Goal: Task Accomplishment & Management: Use online tool/utility

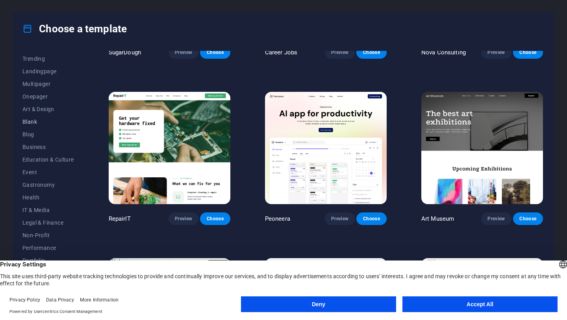
scroll to position [37, 0]
click at [42, 184] on span "Gastronomy" at bounding box center [48, 184] width 52 height 6
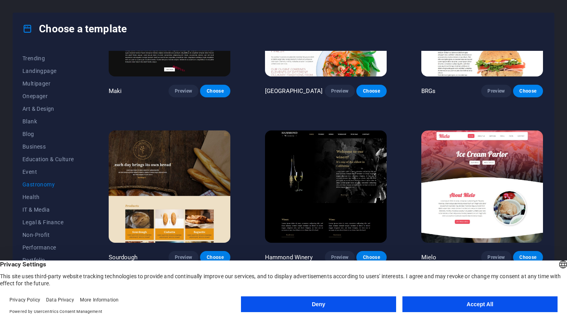
scroll to position [422, 0]
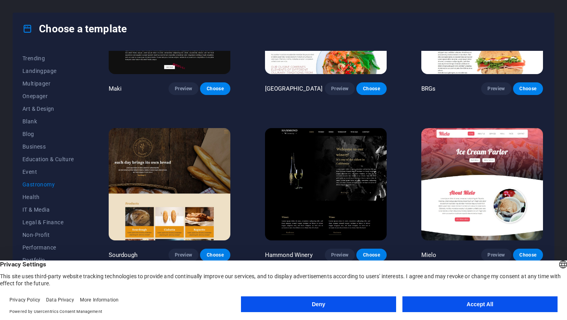
click at [465, 307] on button "Accept All" at bounding box center [479, 304] width 155 height 16
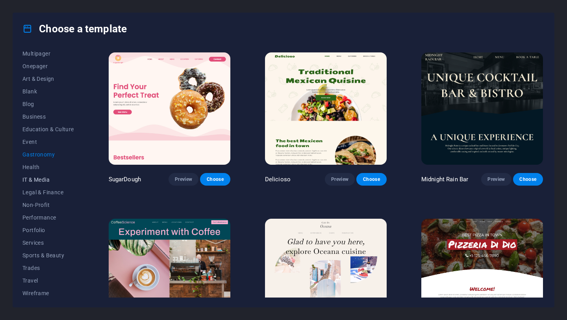
scroll to position [68, 0]
click at [34, 277] on span "Travel" at bounding box center [48, 278] width 52 height 6
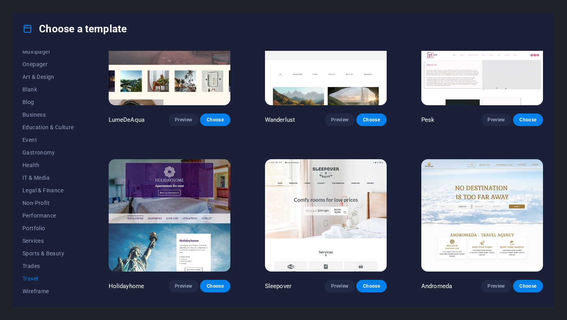
scroll to position [0, 0]
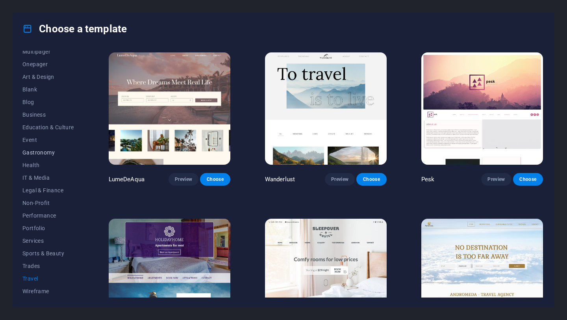
click at [40, 153] on span "Gastronomy" at bounding box center [48, 152] width 52 height 6
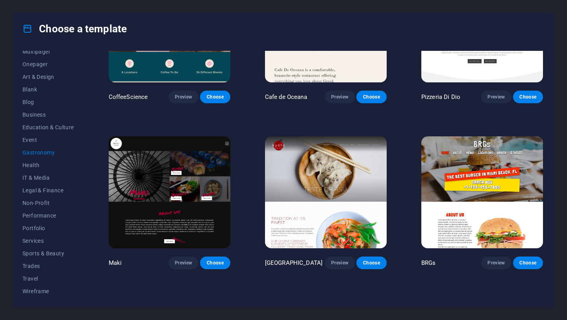
scroll to position [257, 0]
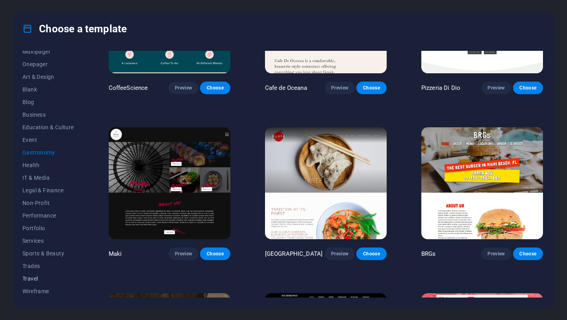
click at [30, 283] on button "Travel" at bounding box center [48, 278] width 52 height 13
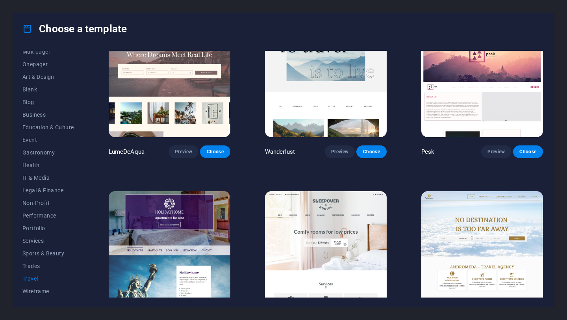
scroll to position [0, 0]
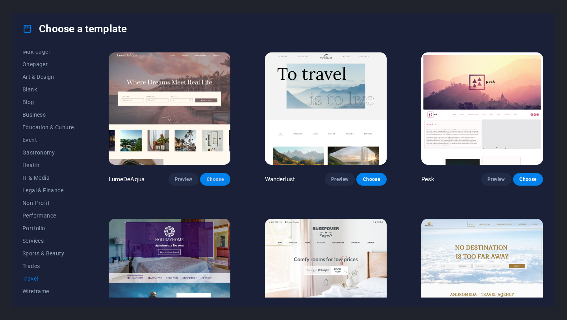
click at [212, 178] on span "Choose" at bounding box center [214, 179] width 17 height 6
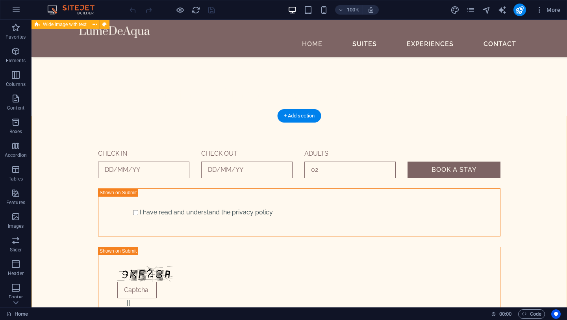
scroll to position [216, 0]
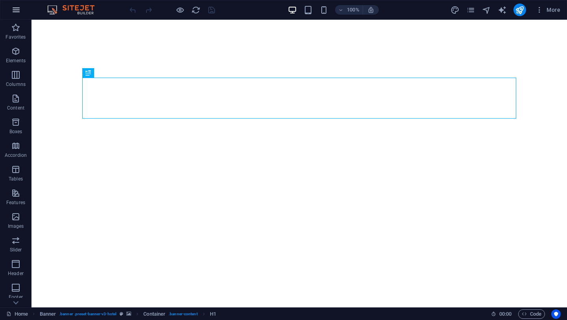
click at [18, 12] on icon "button" at bounding box center [15, 9] width 9 height 9
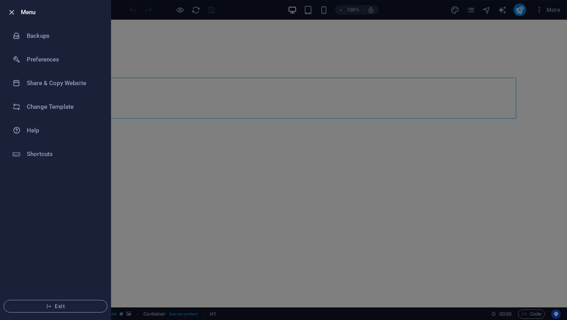
click at [12, 11] on icon "button" at bounding box center [11, 12] width 9 height 9
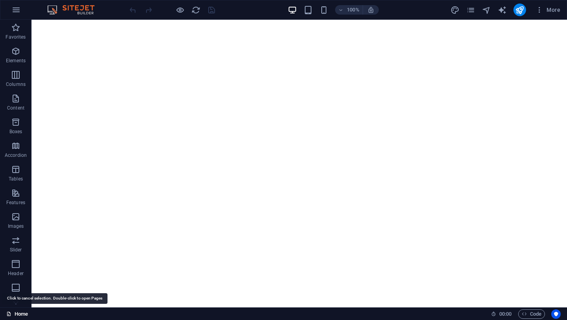
click at [21, 313] on link "Home" at bounding box center [17, 313] width 22 height 9
click at [8, 313] on icon at bounding box center [8, 313] width 5 height 5
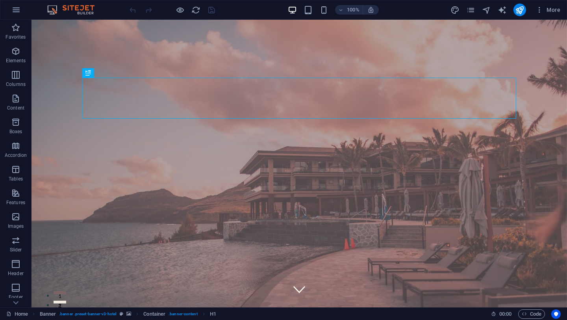
click at [470, 15] on div "More" at bounding box center [506, 10] width 113 height 13
click at [471, 10] on icon "pages" at bounding box center [470, 10] width 9 height 9
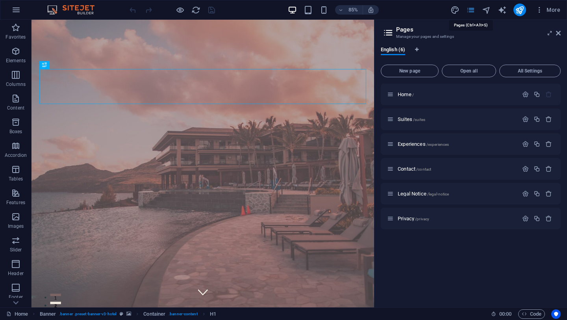
click at [471, 10] on icon "pages" at bounding box center [470, 10] width 9 height 9
click at [404, 95] on span "Home /" at bounding box center [405, 94] width 16 height 6
click at [453, 91] on div "Home /" at bounding box center [452, 94] width 131 height 9
click at [473, 11] on icon "pages" at bounding box center [470, 10] width 9 height 9
click at [555, 8] on span "More" at bounding box center [547, 10] width 25 height 8
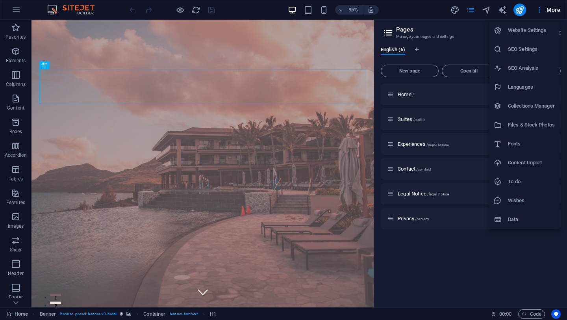
click at [537, 13] on div at bounding box center [283, 160] width 567 height 320
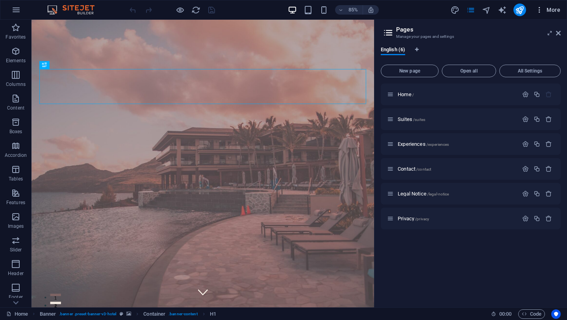
click at [547, 12] on span "More" at bounding box center [547, 10] width 25 height 8
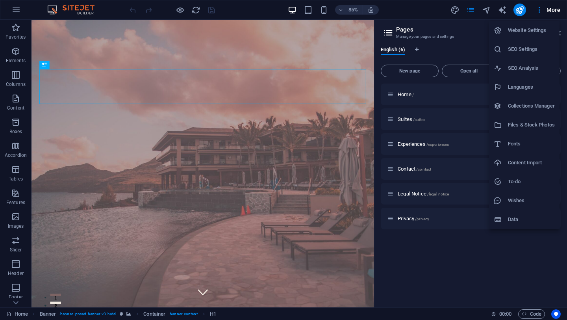
click at [503, 253] on div at bounding box center [283, 160] width 567 height 320
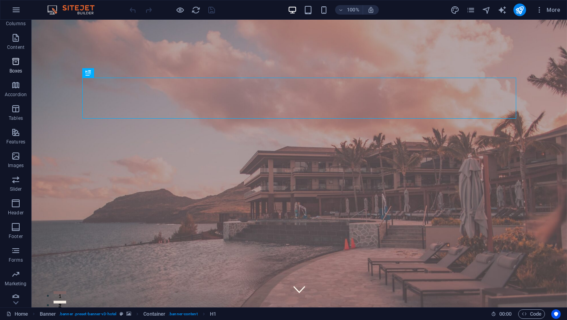
scroll to position [67, 0]
click at [555, 11] on span "More" at bounding box center [547, 10] width 25 height 8
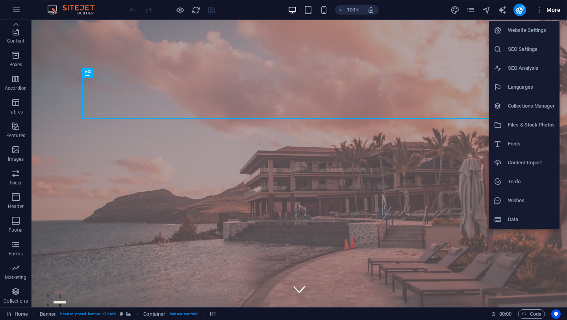
click at [240, 15] on div at bounding box center [283, 160] width 567 height 320
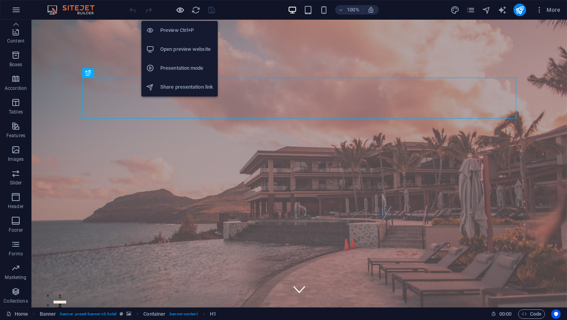
click at [178, 11] on icon "button" at bounding box center [179, 10] width 9 height 9
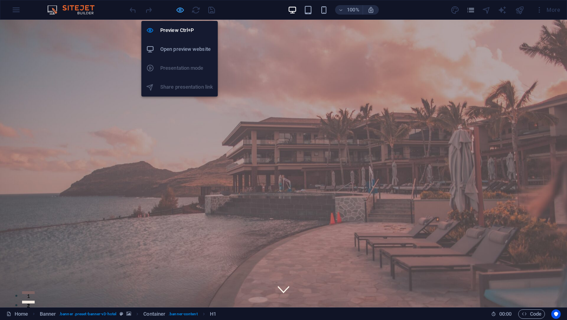
click at [178, 11] on icon "button" at bounding box center [179, 10] width 9 height 9
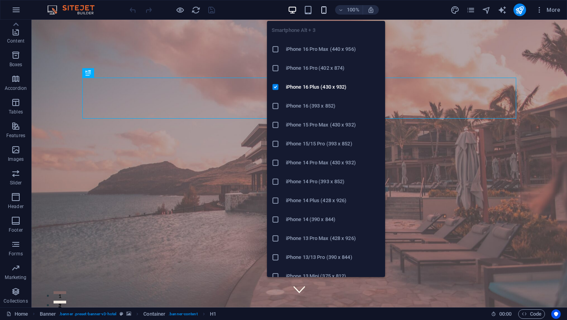
click at [322, 13] on icon "button" at bounding box center [323, 10] width 9 height 9
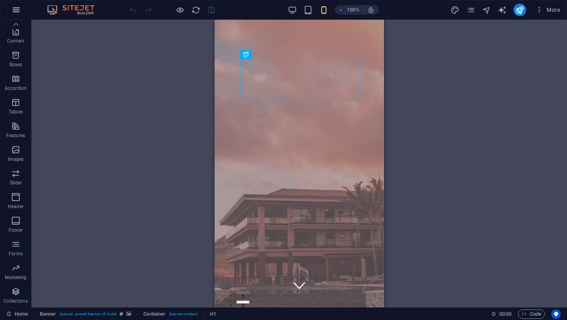
click at [15, 11] on icon "button" at bounding box center [15, 9] width 9 height 9
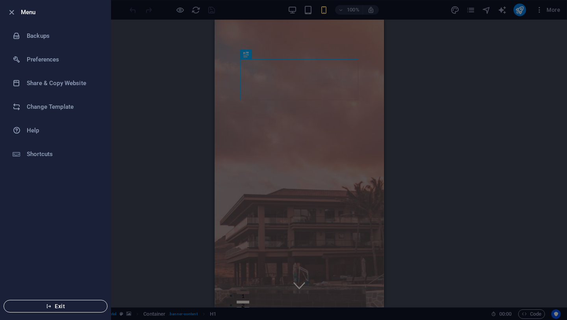
click at [73, 304] on span "Exit" at bounding box center [55, 306] width 91 height 6
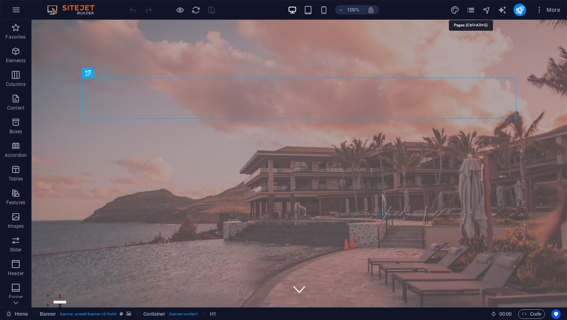
click at [474, 12] on icon "pages" at bounding box center [470, 10] width 9 height 9
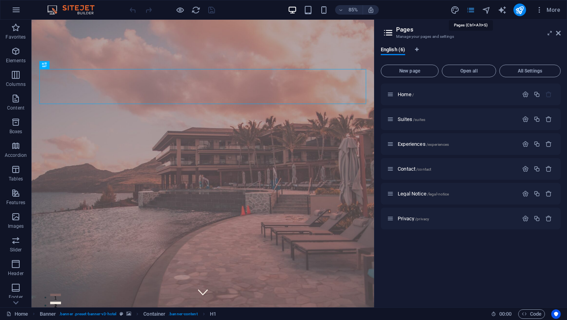
click at [473, 12] on icon "pages" at bounding box center [470, 10] width 9 height 9
click at [5, 7] on div "85% More" at bounding box center [283, 9] width 566 height 19
click at [15, 9] on icon "button" at bounding box center [15, 9] width 9 height 9
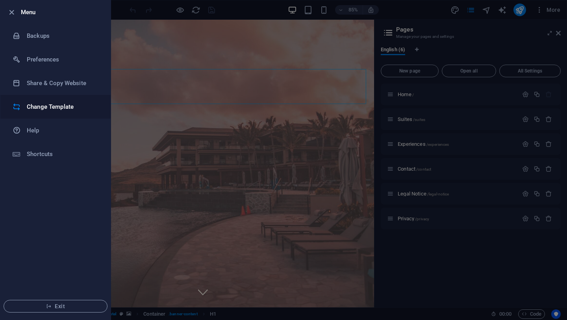
click at [50, 107] on h6 "Change Template" at bounding box center [63, 106] width 73 height 9
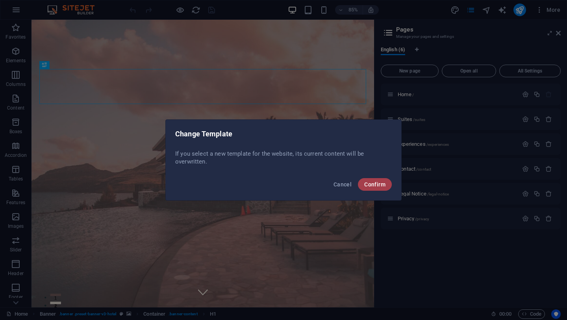
click at [373, 186] on span "Confirm" at bounding box center [374, 184] width 21 height 6
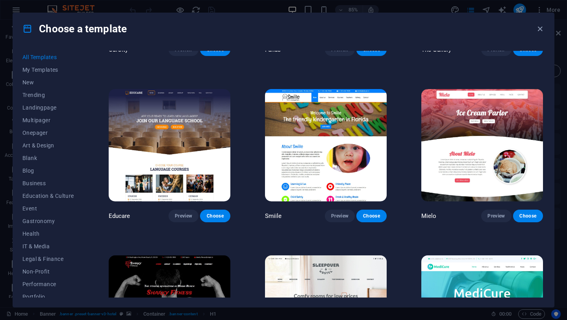
scroll to position [1813, 0]
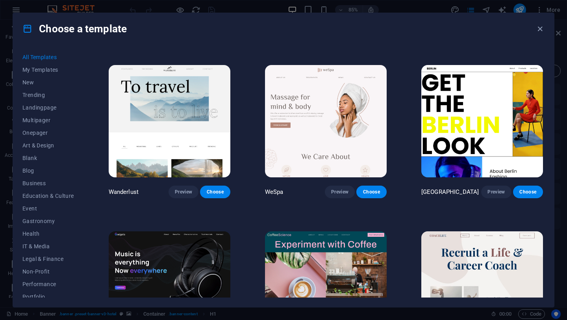
click at [154, 130] on img at bounding box center [170, 121] width 122 height 112
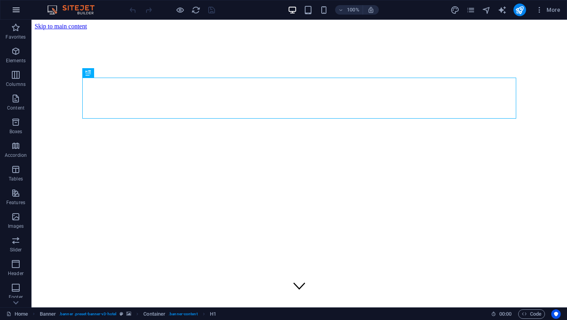
click at [17, 11] on icon "button" at bounding box center [15, 9] width 9 height 9
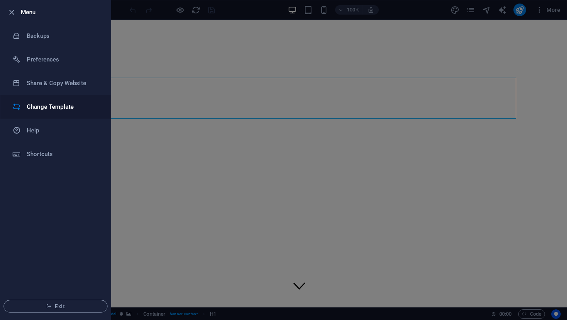
click at [33, 108] on h6 "Change Template" at bounding box center [63, 106] width 73 height 9
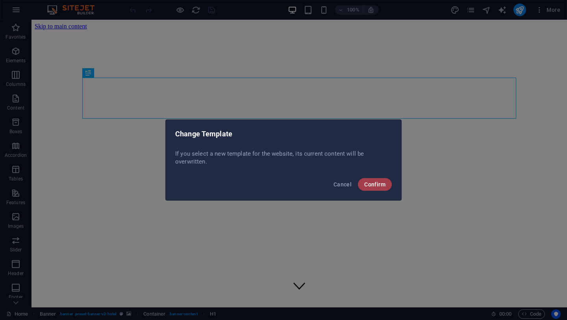
click at [373, 185] on span "Confirm" at bounding box center [374, 184] width 21 height 6
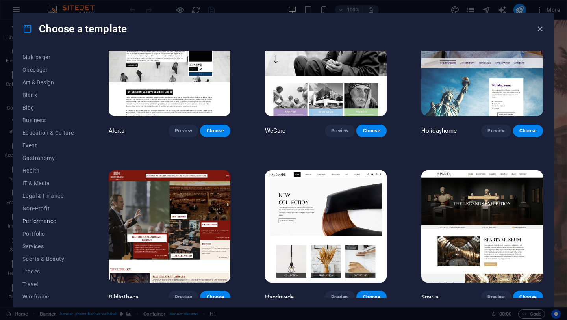
scroll to position [68, 0]
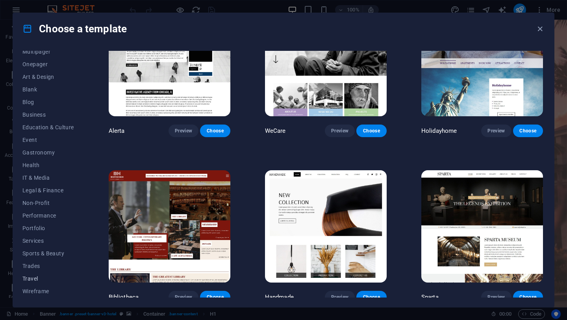
click at [31, 279] on span "Travel" at bounding box center [48, 278] width 52 height 6
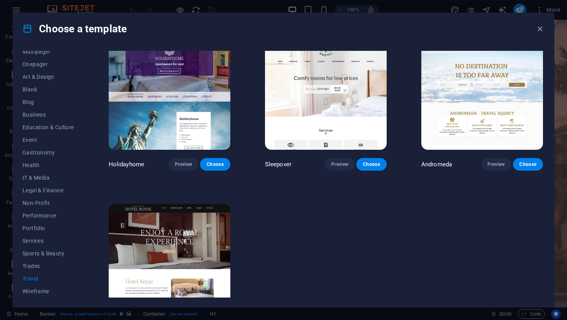
scroll to position [166, 0]
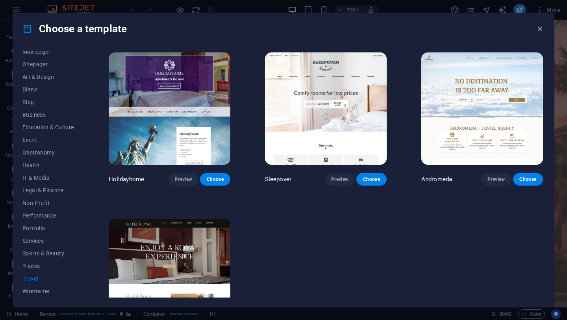
click at [156, 124] on img at bounding box center [170, 108] width 122 height 112
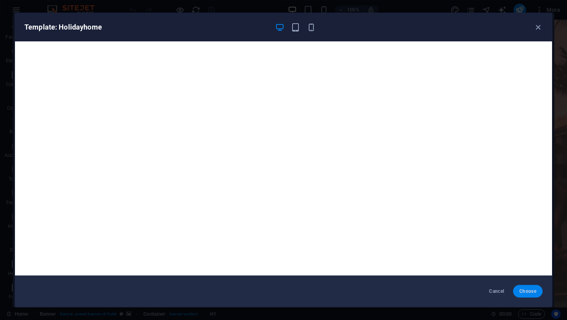
click at [525, 289] on span "Choose" at bounding box center [527, 291] width 17 height 6
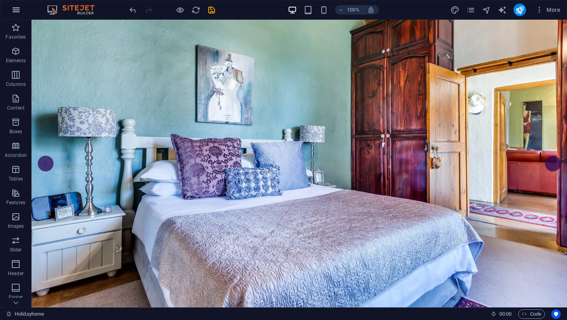
click at [15, 13] on icon "button" at bounding box center [15, 9] width 9 height 9
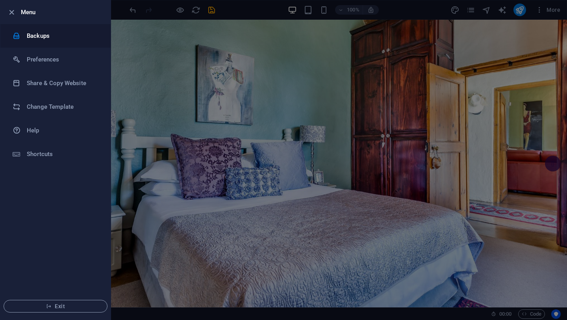
click at [31, 40] on h6 "Backups" at bounding box center [63, 35] width 73 height 9
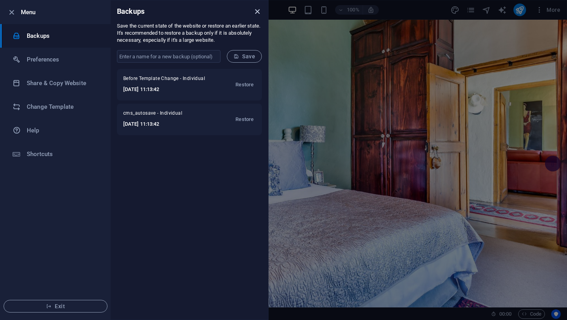
click at [256, 15] on icon "close" at bounding box center [257, 11] width 9 height 9
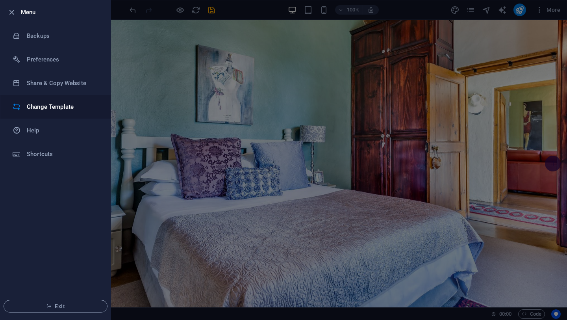
click at [54, 109] on h6 "Change Template" at bounding box center [63, 106] width 73 height 9
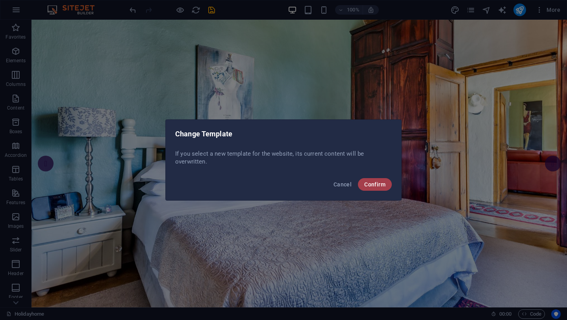
click at [377, 187] on span "Confirm" at bounding box center [374, 184] width 21 height 6
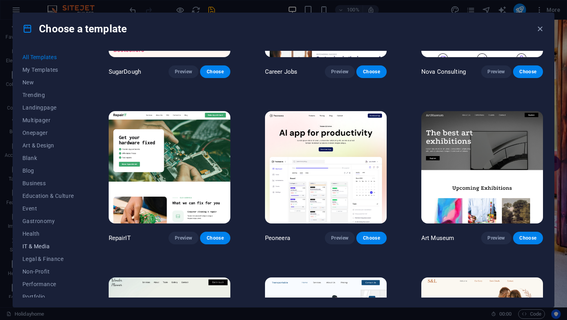
scroll to position [68, 0]
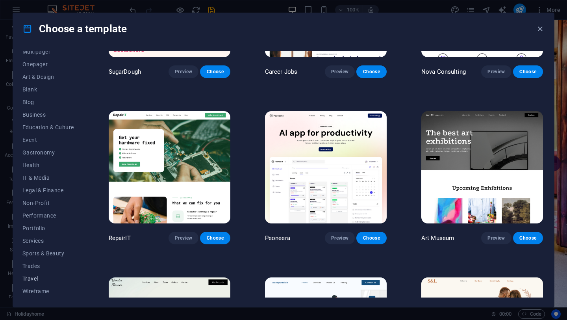
click at [31, 278] on span "Travel" at bounding box center [48, 278] width 52 height 6
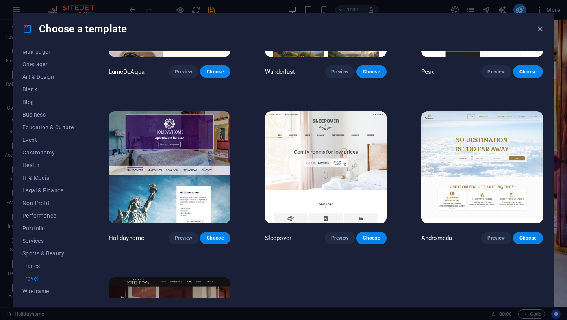
click at [173, 164] on img at bounding box center [170, 167] width 122 height 112
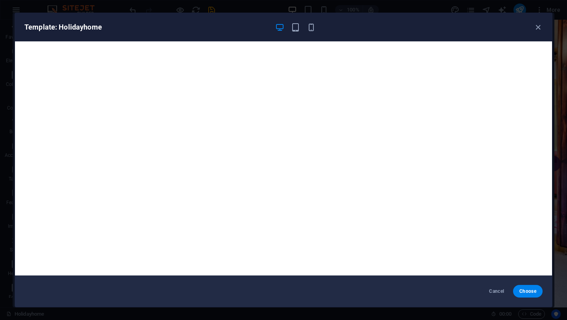
click at [293, 33] on div "Template: Holidayhome" at bounding box center [283, 27] width 537 height 28
click at [296, 29] on icon "button" at bounding box center [295, 27] width 9 height 9
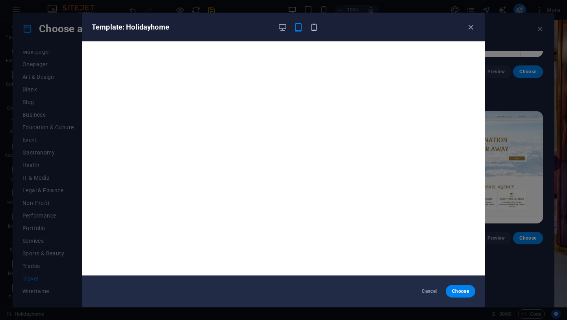
click at [316, 29] on icon "button" at bounding box center [313, 27] width 9 height 9
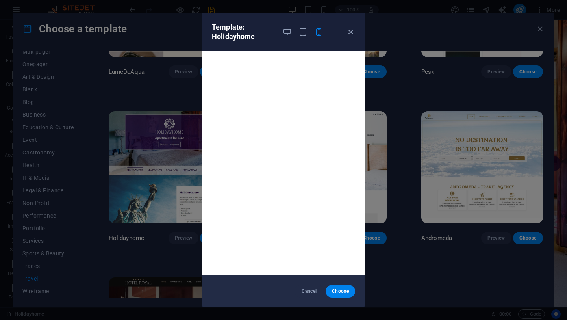
scroll to position [2, 0]
click at [341, 296] on button "Choose" at bounding box center [340, 290] width 30 height 13
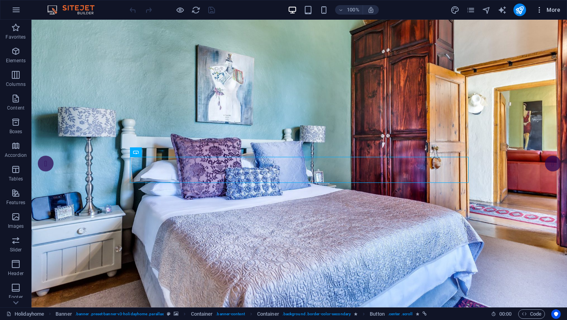
click at [552, 12] on span "More" at bounding box center [547, 10] width 25 height 8
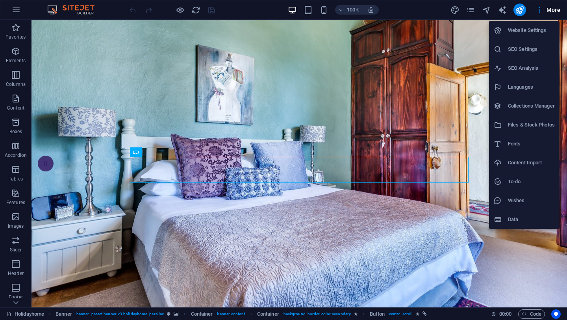
click at [540, 13] on div at bounding box center [283, 160] width 567 height 320
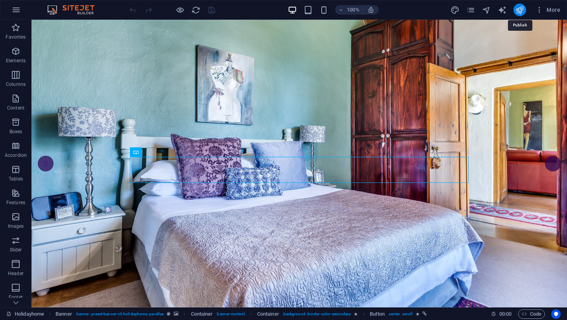
click at [516, 11] on icon "publish" at bounding box center [519, 10] width 9 height 9
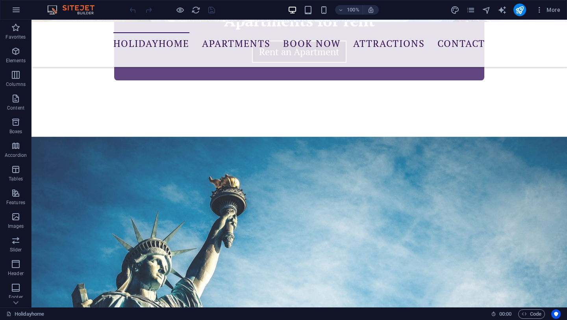
scroll to position [107, 0]
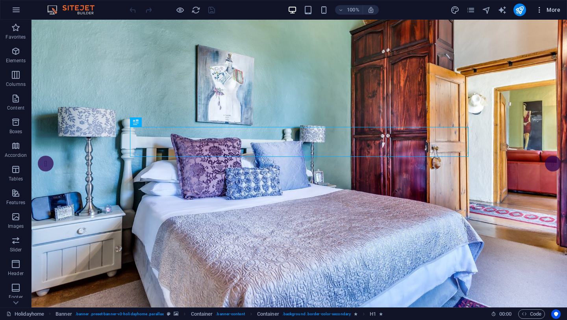
click at [548, 9] on span "More" at bounding box center [547, 10] width 25 height 8
click at [542, 11] on icon "button" at bounding box center [539, 10] width 8 height 8
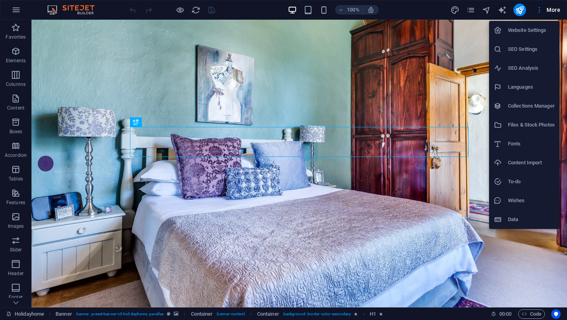
click at [553, 13] on div at bounding box center [283, 160] width 567 height 320
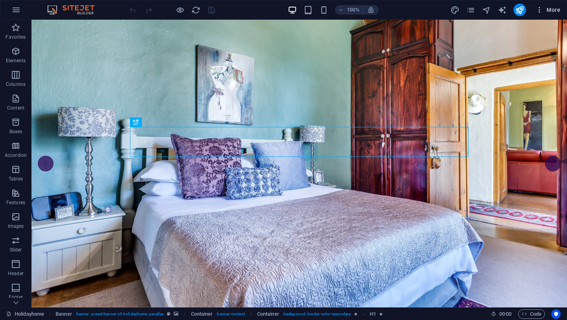
click at [552, 13] on span "More" at bounding box center [547, 10] width 25 height 8
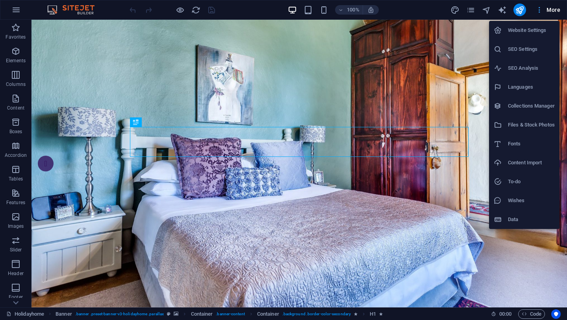
click at [552, 13] on div at bounding box center [283, 160] width 567 height 320
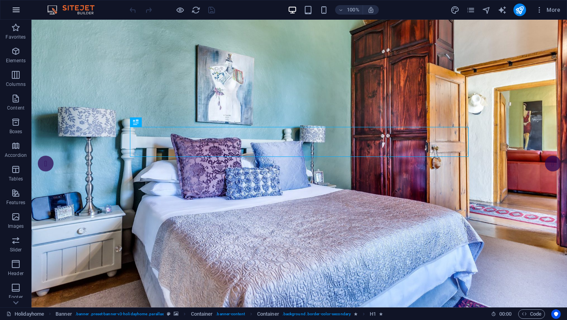
click at [16, 12] on icon "button" at bounding box center [15, 9] width 9 height 9
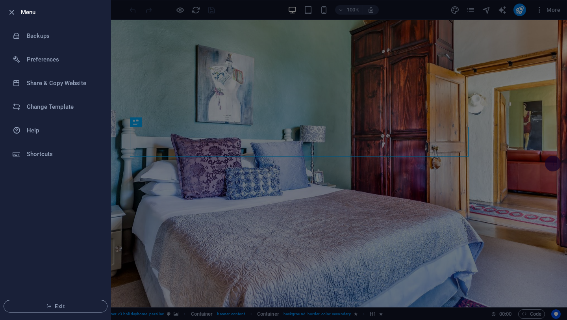
click at [161, 238] on div at bounding box center [283, 160] width 567 height 320
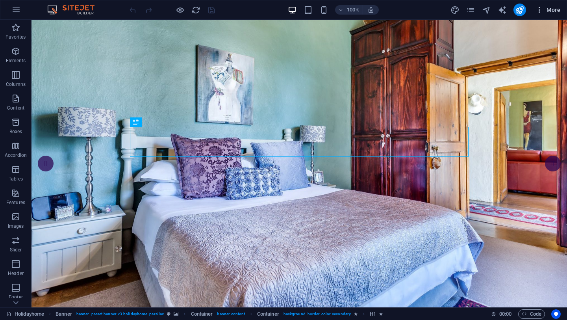
click at [558, 8] on span "More" at bounding box center [547, 10] width 25 height 8
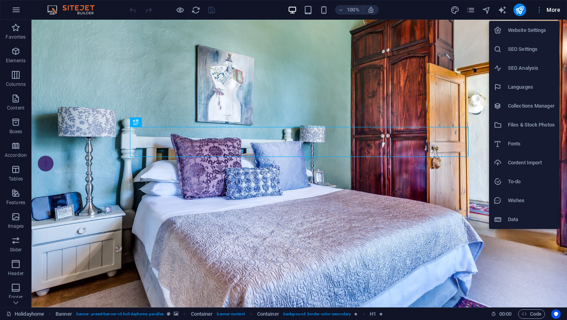
click at [500, 236] on div at bounding box center [283, 160] width 567 height 320
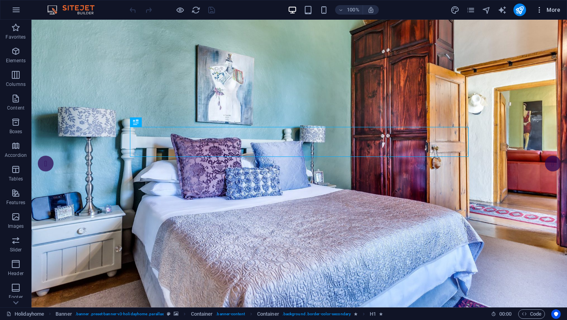
click at [540, 13] on icon "button" at bounding box center [539, 10] width 8 height 8
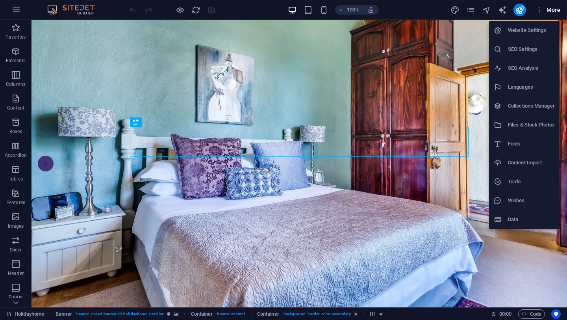
click at [410, 239] on div at bounding box center [283, 160] width 567 height 320
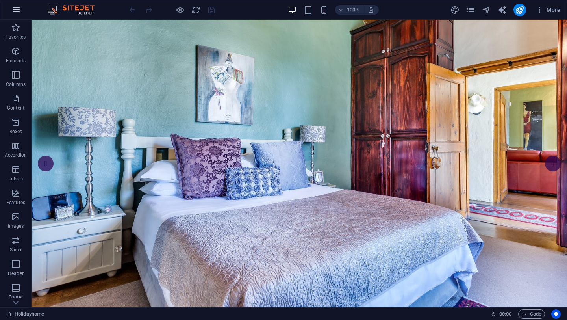
click at [18, 12] on icon "button" at bounding box center [15, 9] width 9 height 9
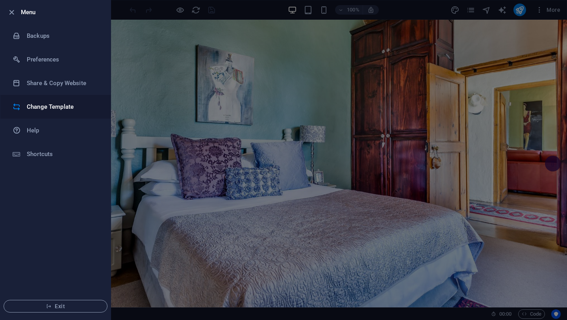
click at [41, 104] on h6 "Change Template" at bounding box center [63, 106] width 73 height 9
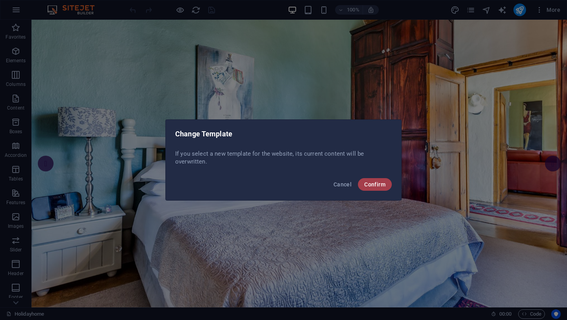
click at [377, 183] on span "Confirm" at bounding box center [374, 184] width 21 height 6
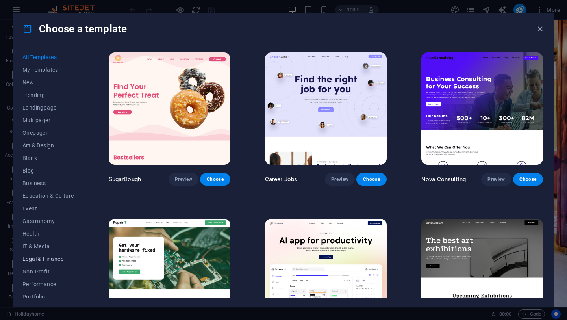
scroll to position [68, 0]
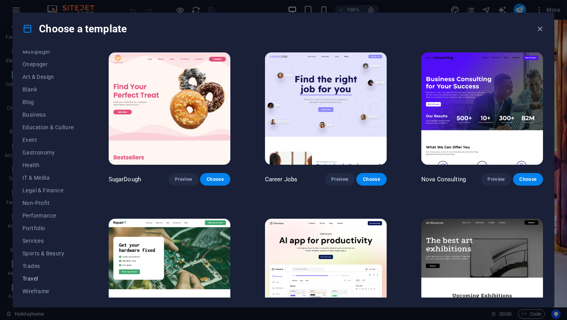
click at [31, 278] on span "Travel" at bounding box center [48, 278] width 52 height 6
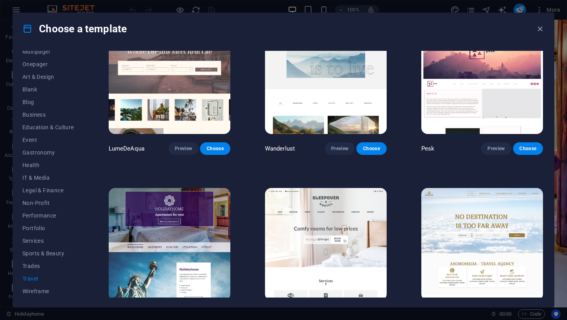
scroll to position [0, 0]
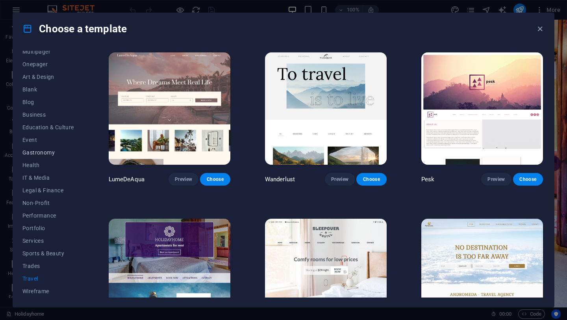
click at [48, 151] on span "Gastronomy" at bounding box center [48, 152] width 52 height 6
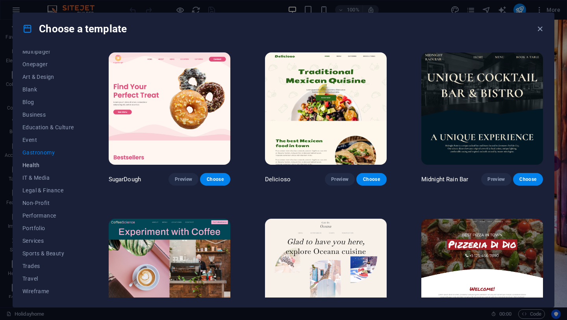
click at [30, 163] on span "Health" at bounding box center [48, 165] width 52 height 6
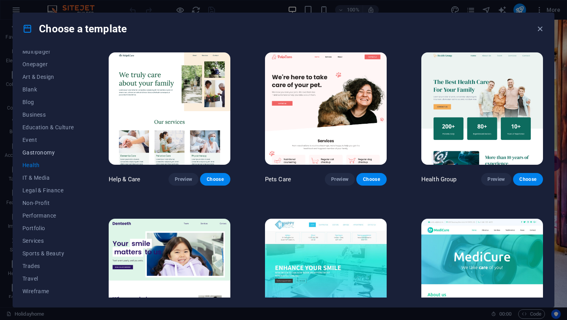
click at [38, 154] on span "Gastronomy" at bounding box center [48, 152] width 52 height 6
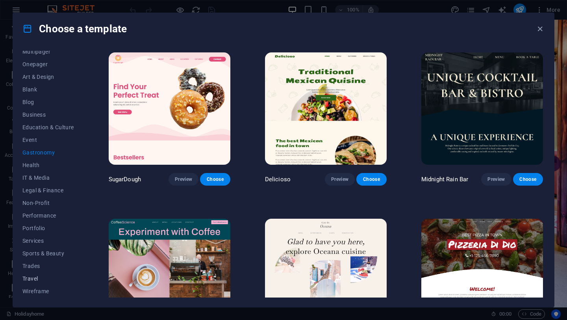
click at [37, 281] on span "Travel" at bounding box center [48, 278] width 52 height 6
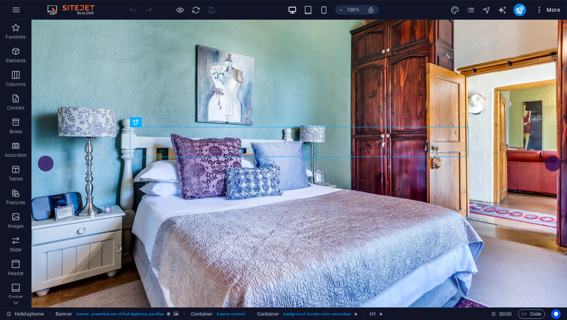
click at [550, 9] on span "More" at bounding box center [547, 10] width 25 height 8
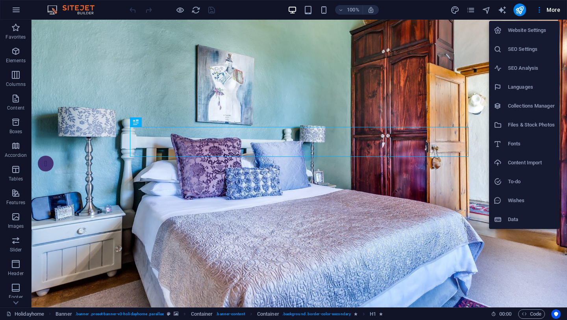
click at [470, 11] on div at bounding box center [283, 160] width 567 height 320
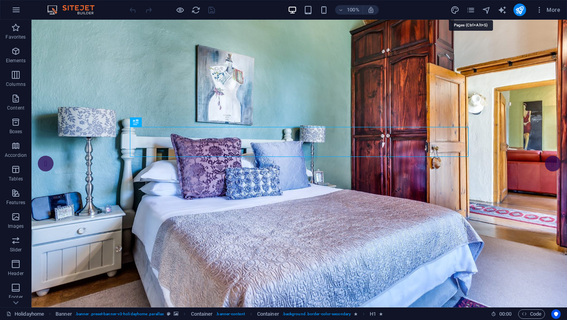
click at [470, 11] on icon "pages" at bounding box center [470, 10] width 9 height 9
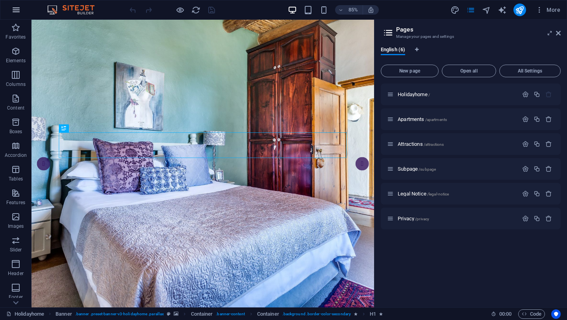
click at [17, 10] on icon "button" at bounding box center [15, 9] width 9 height 9
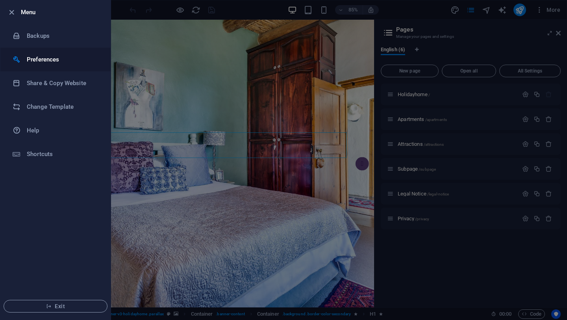
click at [50, 55] on h6 "Preferences" at bounding box center [63, 59] width 73 height 9
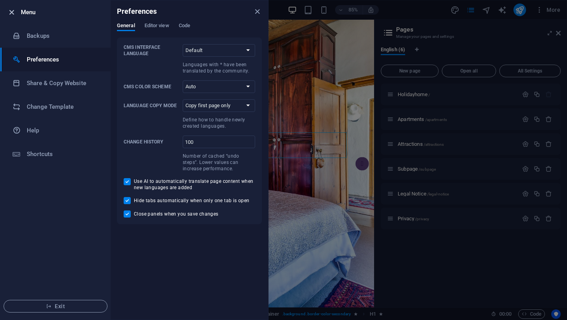
click at [10, 14] on icon "button" at bounding box center [11, 12] width 9 height 9
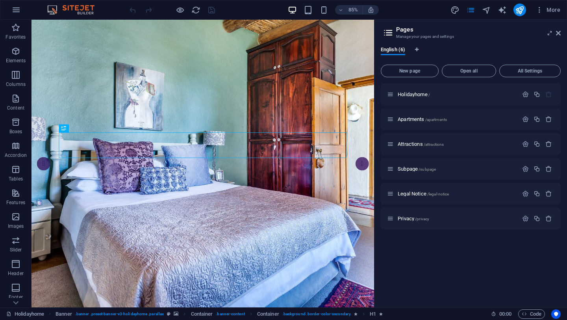
click at [83, 11] on img at bounding box center [74, 9] width 59 height 9
click at [560, 35] on icon at bounding box center [558, 33] width 5 height 6
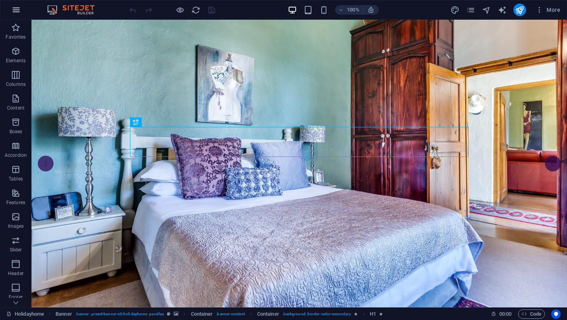
click at [16, 12] on icon "button" at bounding box center [15, 9] width 9 height 9
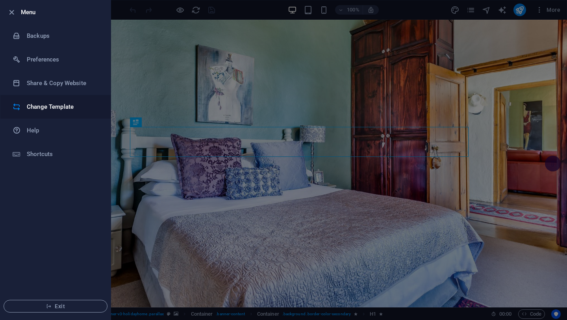
click at [33, 107] on h6 "Change Template" at bounding box center [63, 106] width 73 height 9
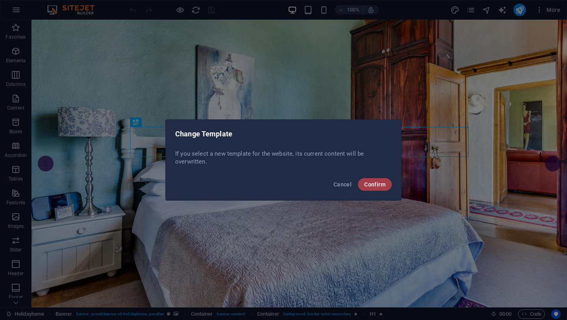
click at [379, 186] on span "Confirm" at bounding box center [374, 184] width 21 height 6
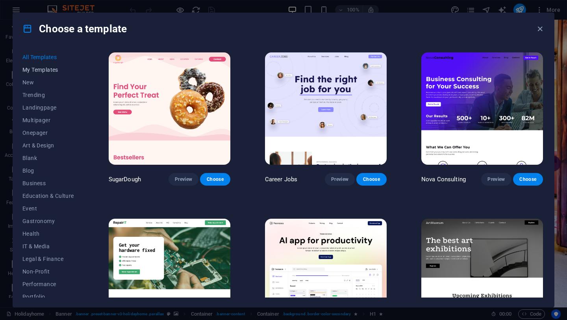
click at [38, 68] on span "My Templates" at bounding box center [48, 69] width 52 height 6
